Goal: Information Seeking & Learning: Learn about a topic

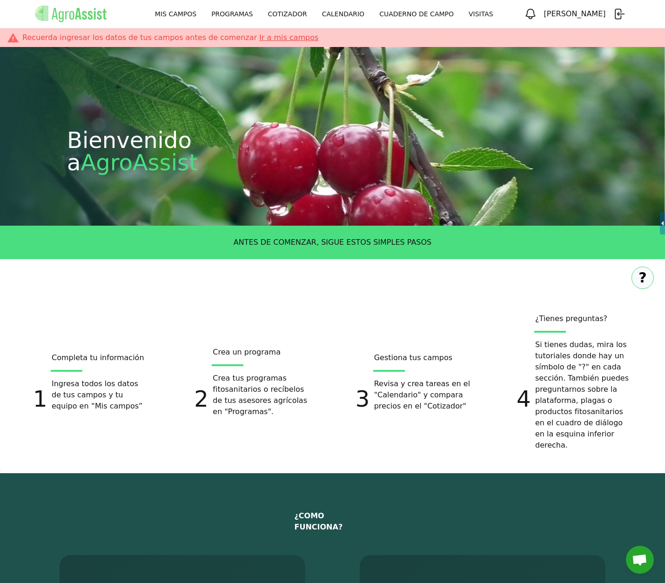
click at [193, 12] on link "MIS CAMPOS" at bounding box center [176, 14] width 56 height 17
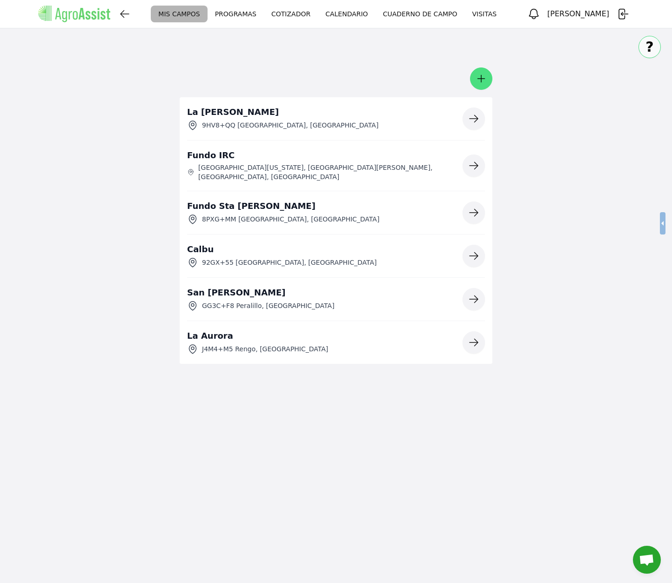
click at [468, 121] on icon "button" at bounding box center [473, 118] width 11 height 11
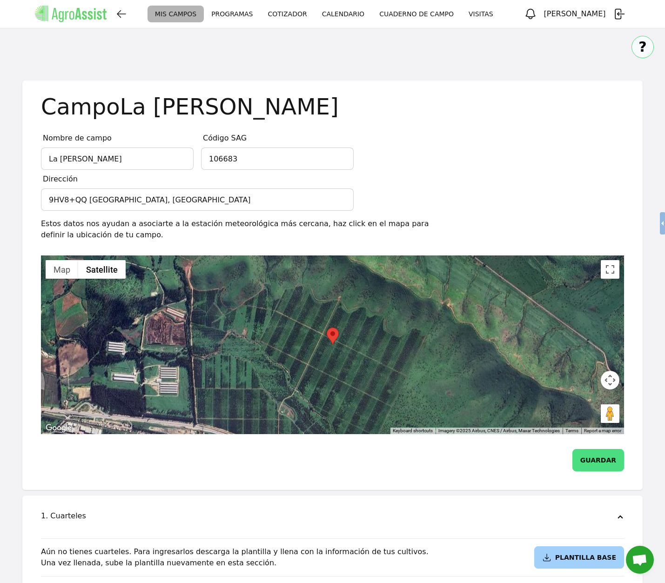
click at [235, 17] on link "PROGRAMAS" at bounding box center [232, 14] width 56 height 17
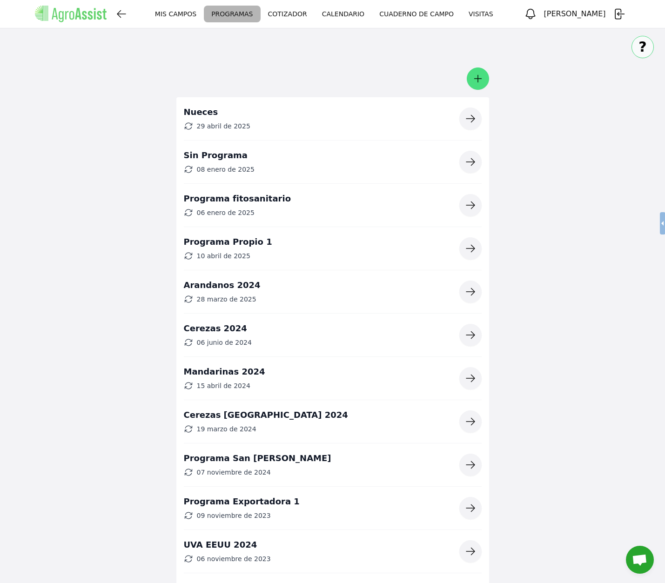
click at [471, 114] on icon "button" at bounding box center [470, 118] width 11 height 11
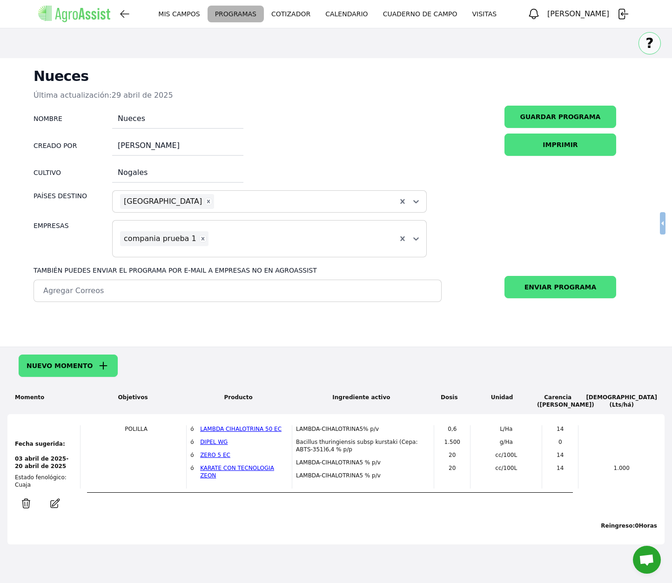
click at [253, 18] on link "PROGRAMAS" at bounding box center [236, 14] width 56 height 17
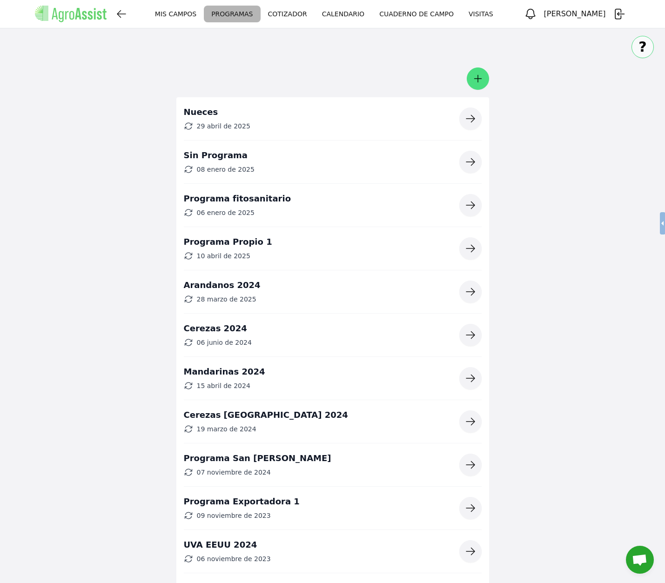
click at [467, 332] on icon "button" at bounding box center [470, 335] width 11 height 11
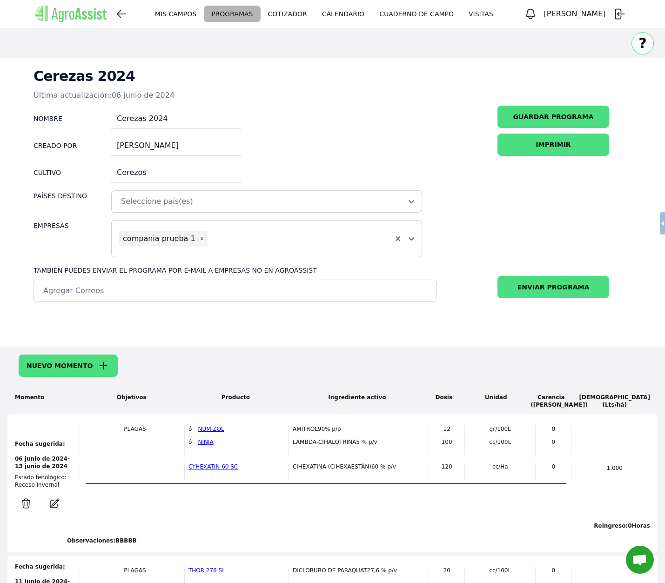
click at [346, 19] on link "CALENDARIO" at bounding box center [343, 14] width 57 height 17
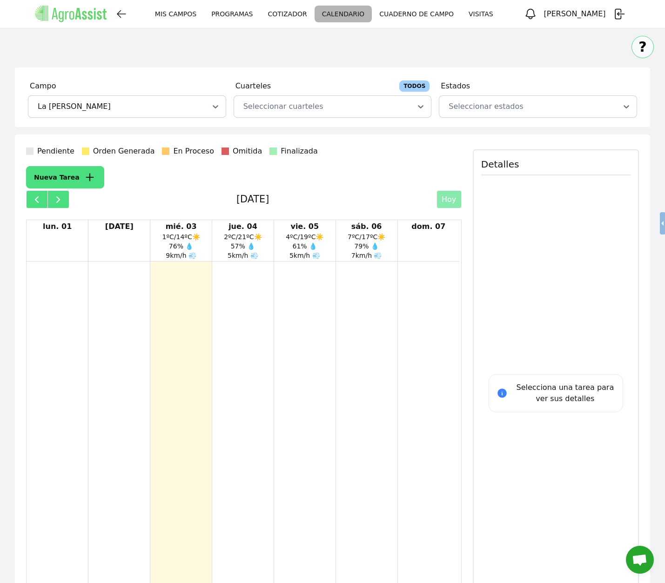
click at [535, 15] on icon "button" at bounding box center [530, 14] width 9 height 10
click at [351, 47] on div "?" at bounding box center [332, 44] width 665 height 32
click at [365, 104] on div at bounding box center [322, 106] width 160 height 11
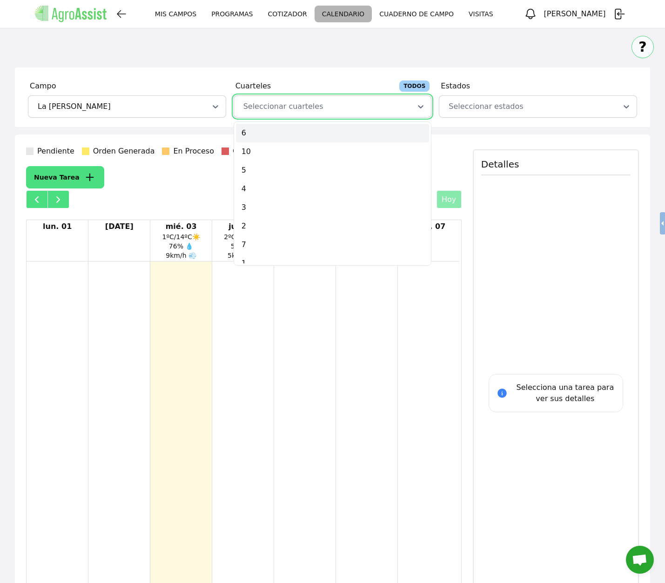
click at [269, 44] on div "?" at bounding box center [332, 44] width 665 height 32
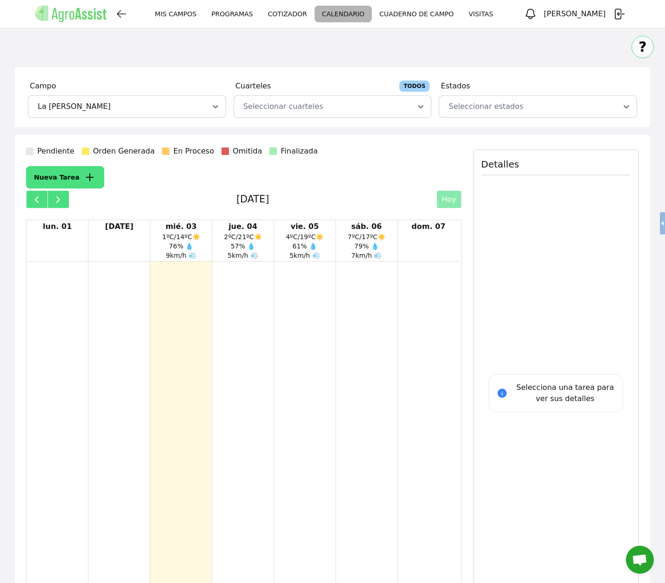
click at [219, 50] on div "?" at bounding box center [332, 44] width 665 height 32
click at [197, 14] on link "MIS CAMPOS" at bounding box center [176, 14] width 56 height 17
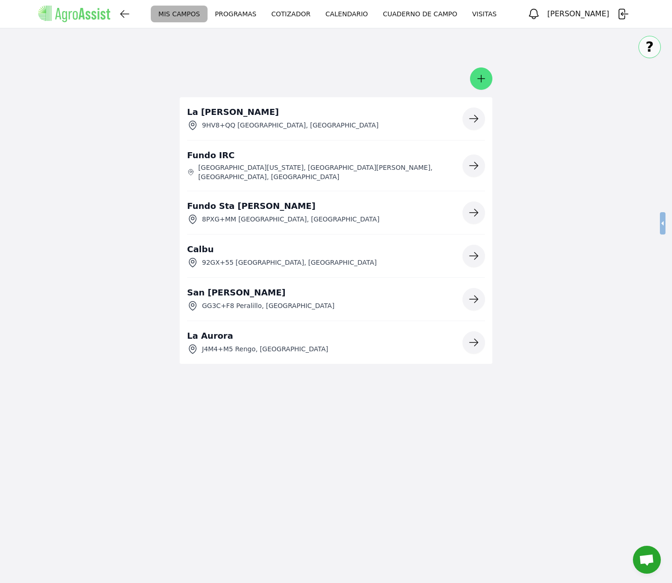
click at [474, 121] on icon "button" at bounding box center [473, 118] width 11 height 11
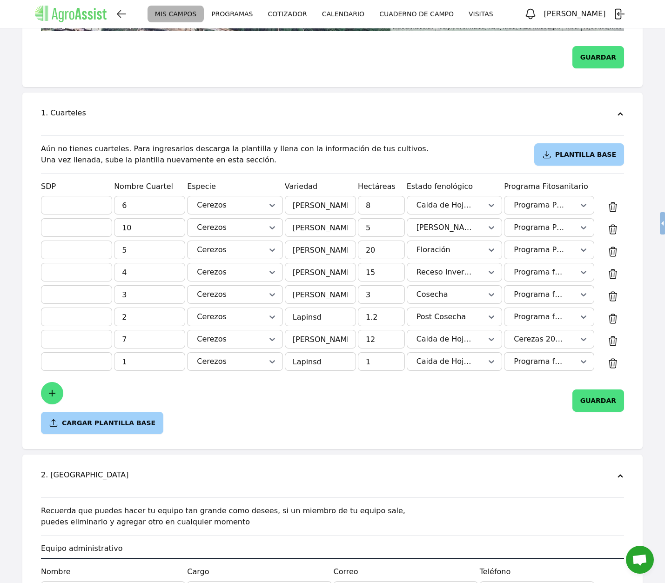
scroll to position [428, 0]
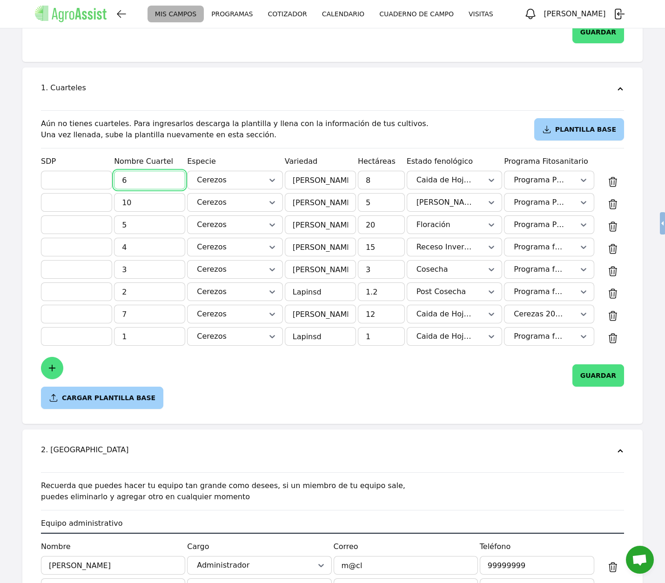
click at [134, 177] on input "6" at bounding box center [149, 180] width 71 height 19
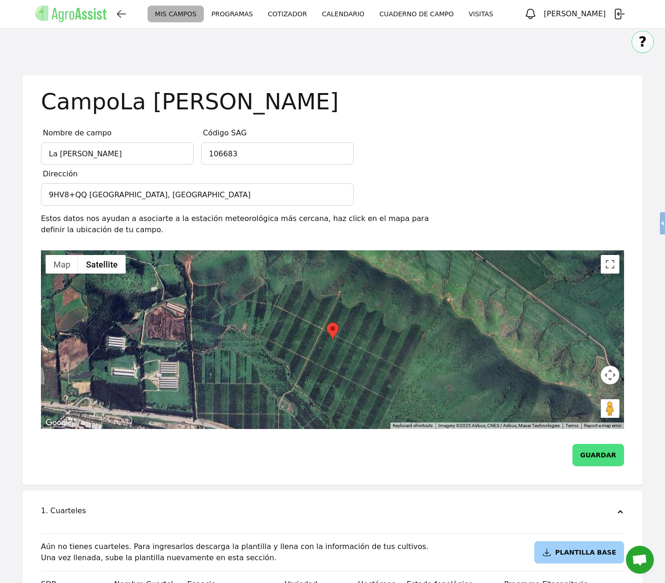
scroll to position [0, 0]
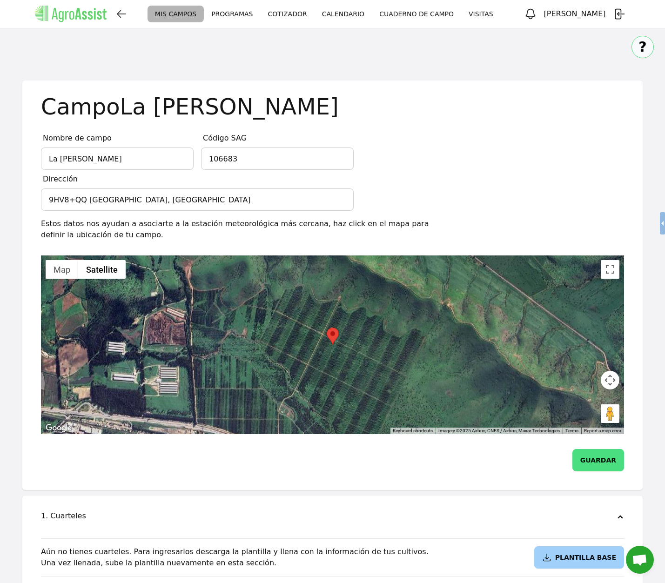
click at [237, 10] on link "PROGRAMAS" at bounding box center [232, 14] width 56 height 17
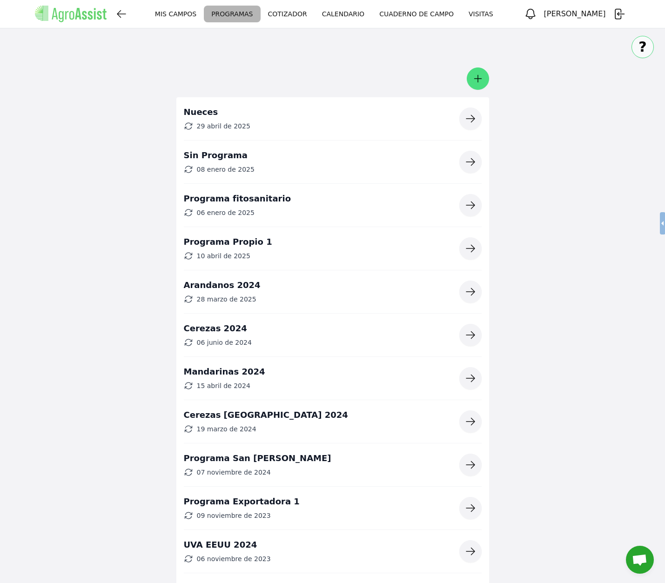
click at [299, 16] on link "COTIZADOR" at bounding box center [288, 14] width 54 height 17
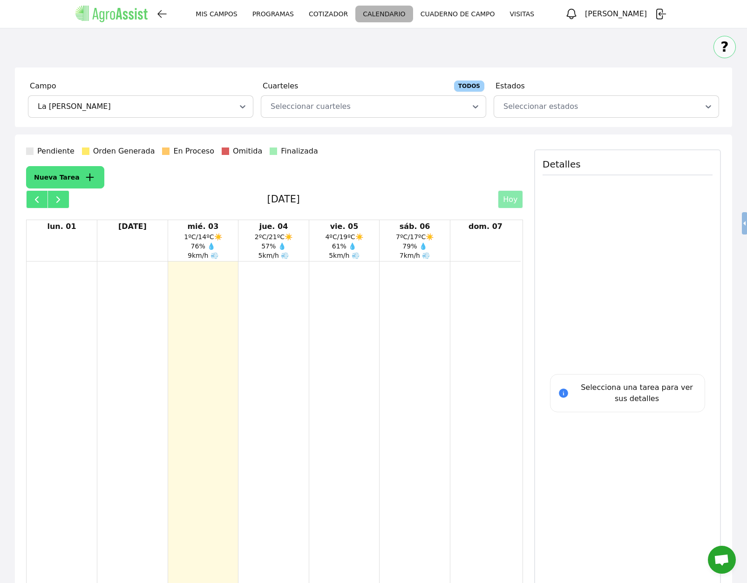
click at [344, 11] on link "COTIZADOR" at bounding box center [328, 14] width 54 height 17
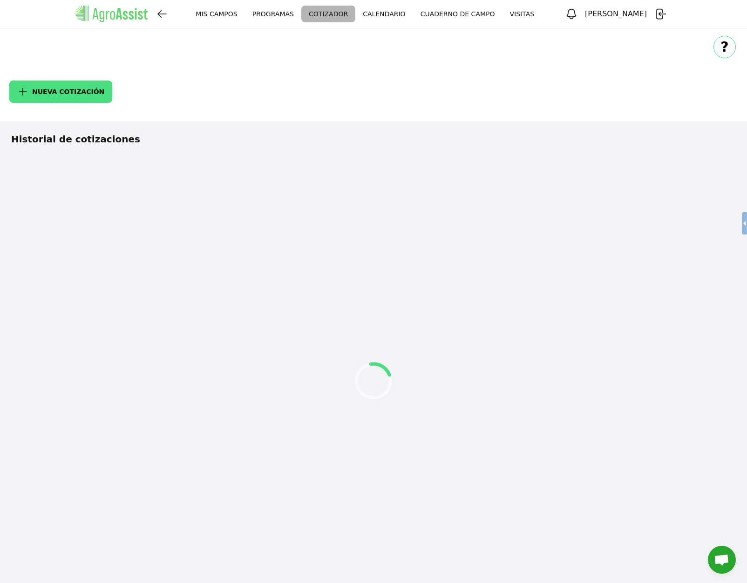
click at [408, 15] on link "CALENDARIO" at bounding box center [383, 14] width 57 height 17
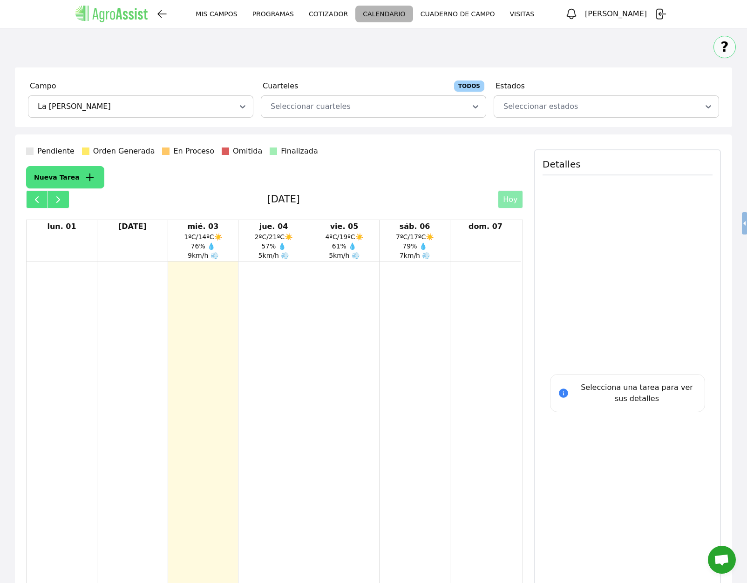
click at [458, 12] on link "CUADERNO DE CAMPO" at bounding box center [457, 14] width 89 height 17
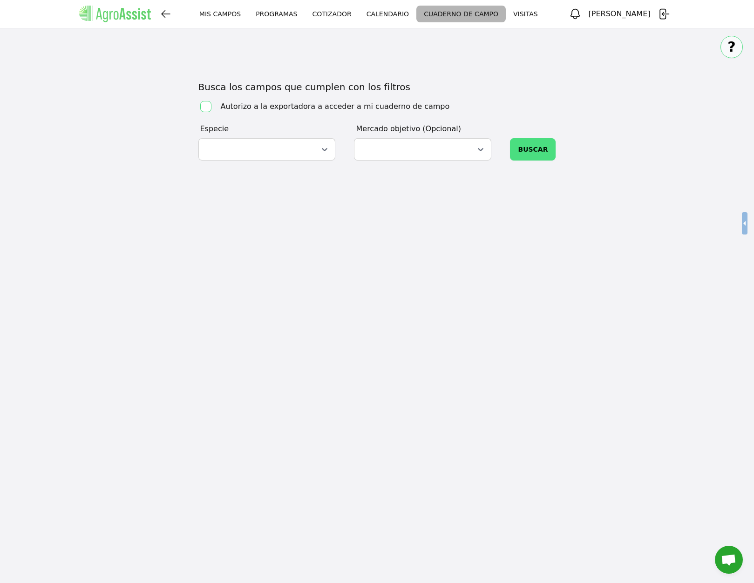
click at [202, 107] on input "checkbox" at bounding box center [205, 106] width 11 height 11
checkbox input "true"
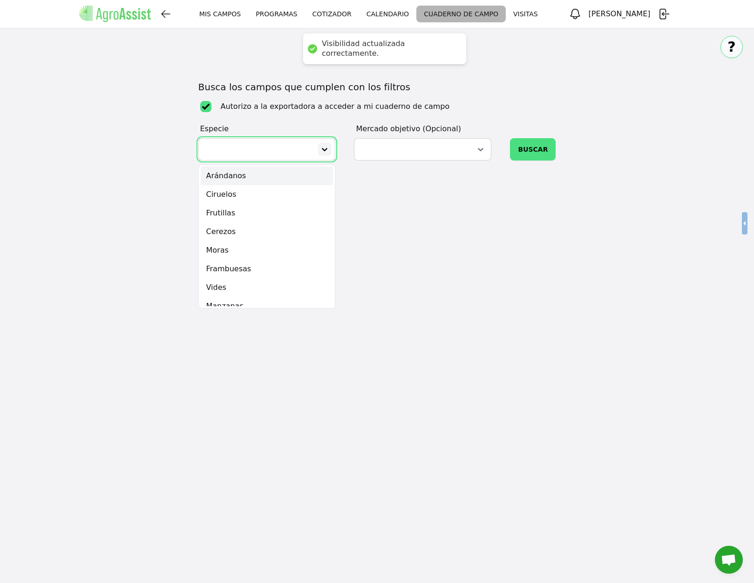
click at [326, 149] on icon at bounding box center [324, 149] width 9 height 9
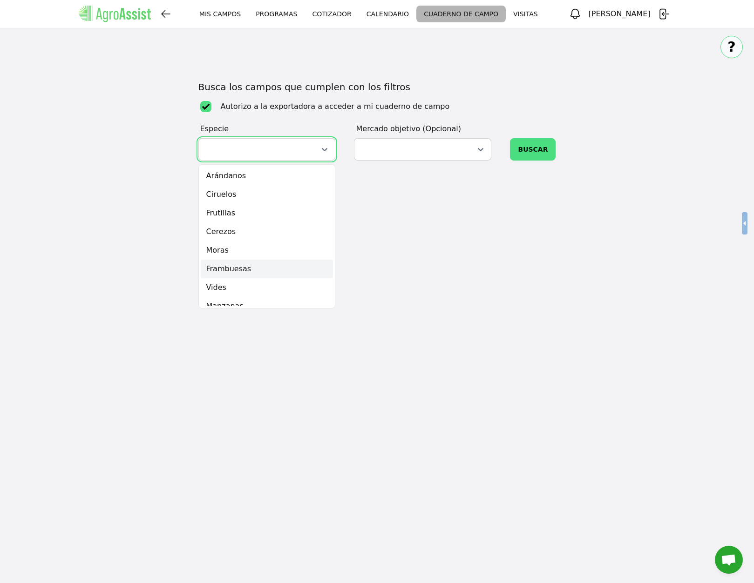
click at [273, 265] on div "Frambuesas" at bounding box center [267, 269] width 133 height 19
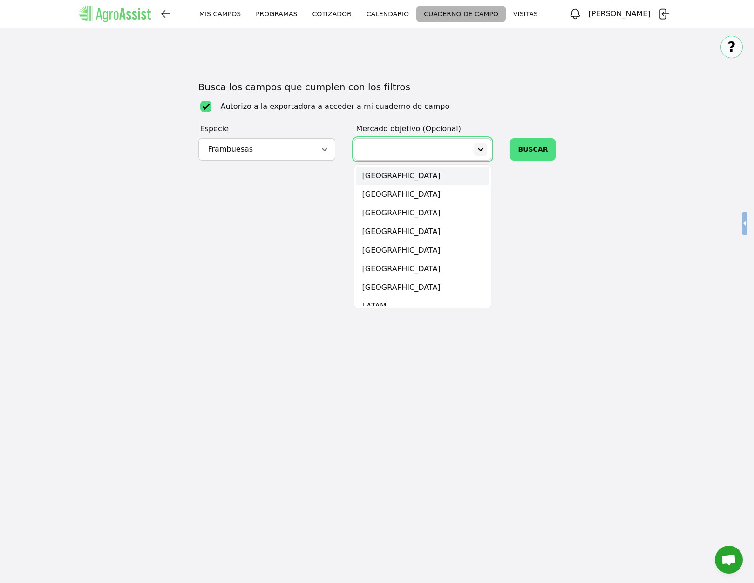
click at [490, 151] on div at bounding box center [422, 149] width 137 height 22
click at [406, 213] on div "Chile" at bounding box center [422, 213] width 133 height 19
click at [533, 154] on button "BUSCAR" at bounding box center [533, 149] width 46 height 22
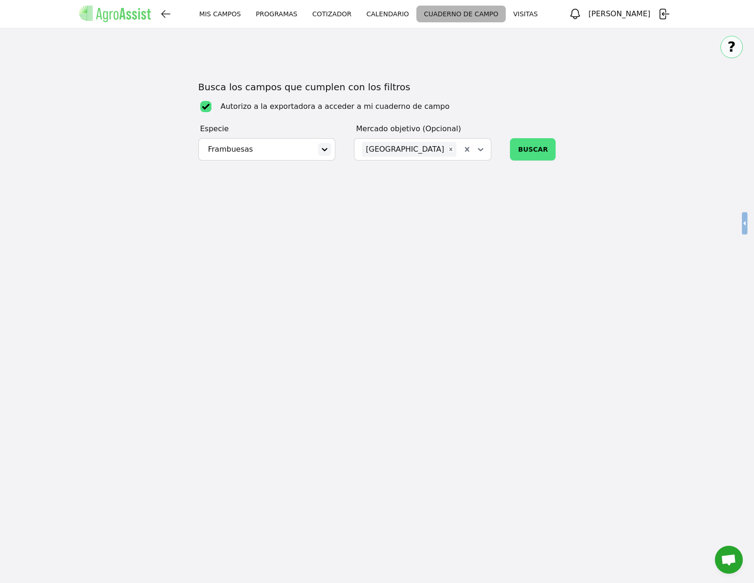
click at [325, 149] on icon at bounding box center [324, 149] width 9 height 9
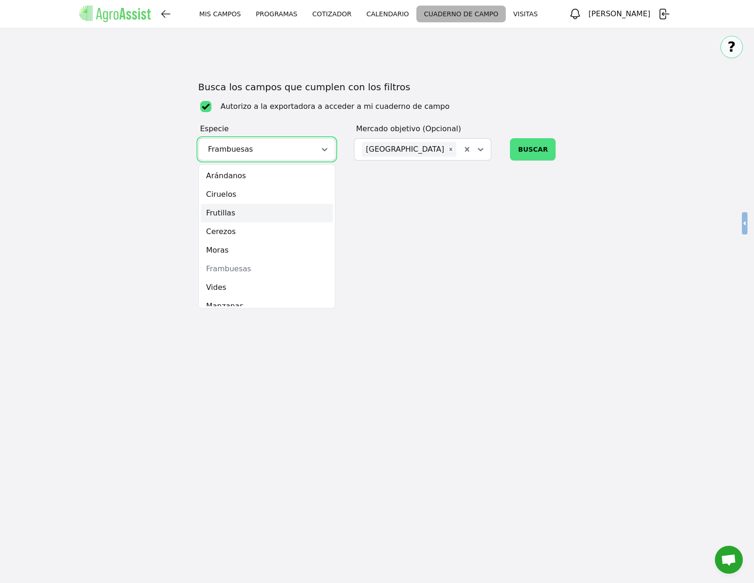
click at [271, 214] on div "Frutillas" at bounding box center [267, 213] width 133 height 19
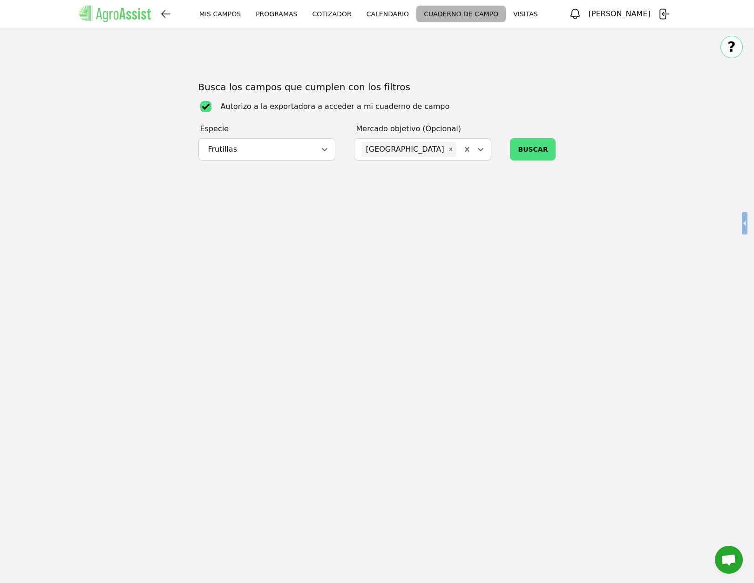
click at [116, 123] on div "Busca los campos que cumplen con los filtros Autorizo a la exportadora a accede…" at bounding box center [377, 121] width 754 height 80
click at [665, 15] on icon "button" at bounding box center [663, 13] width 13 height 13
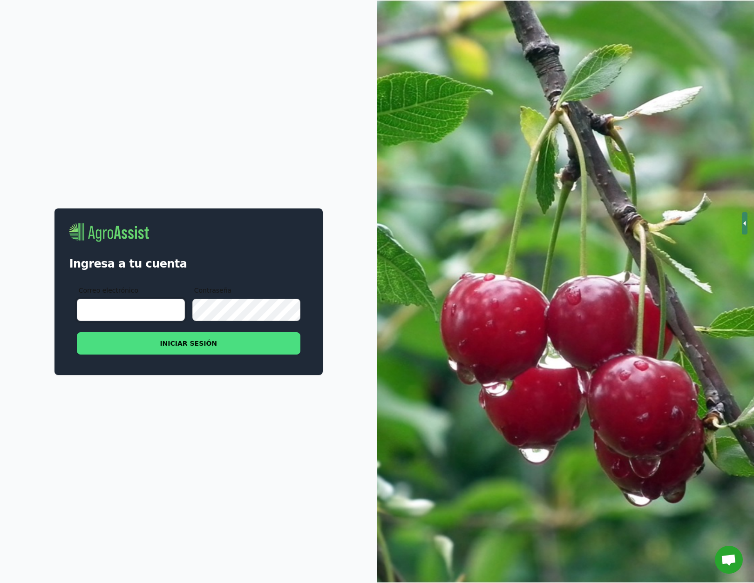
type input "matdelpiano@gmail.com"
click at [124, 310] on input "matdelpiano@gmail.com" at bounding box center [131, 310] width 108 height 22
click at [130, 79] on div "Ingresa a tu cuenta Correo electrónico matdelpiano@gmail.com Contraseña INICIAR…" at bounding box center [377, 291] width 754 height 583
